Goal: Find specific page/section: Find specific page/section

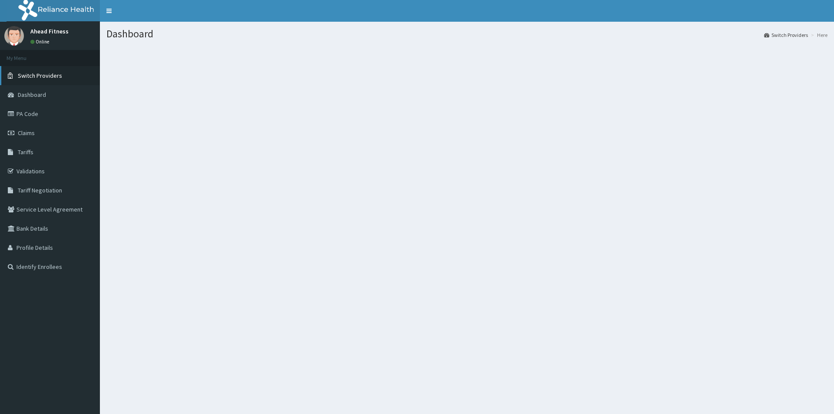
click at [53, 76] on span "Switch Providers" at bounding box center [40, 76] width 44 height 8
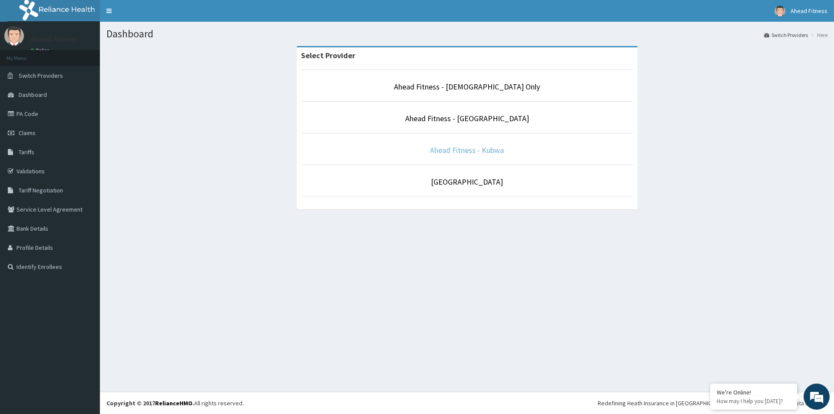
click at [486, 151] on link "Ahead Fitness - Kubwa" at bounding box center [467, 150] width 74 height 10
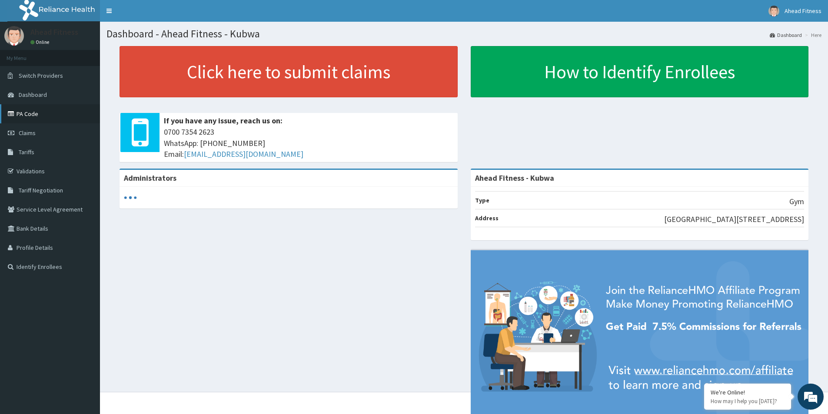
click at [47, 116] on link "PA Code" at bounding box center [50, 113] width 100 height 19
